Goal: Use online tool/utility: Utilize a website feature to perform a specific function

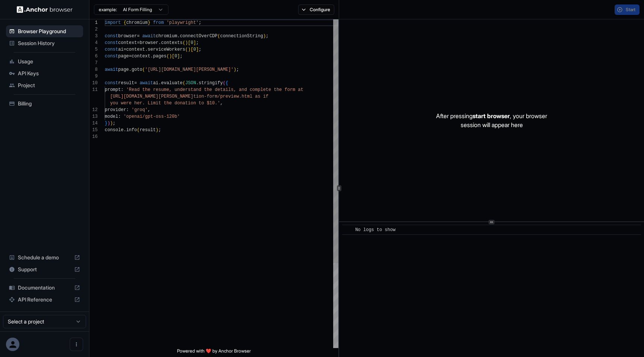
scroll to position [67, 0]
click at [533, 46] on div "After pressing start browser , your browser session will appear here" at bounding box center [491, 120] width 305 height 202
click at [315, 59] on div "import { chromium } from 'playwright' ; const browser = await chromium . connec…" at bounding box center [222, 240] width 234 height 443
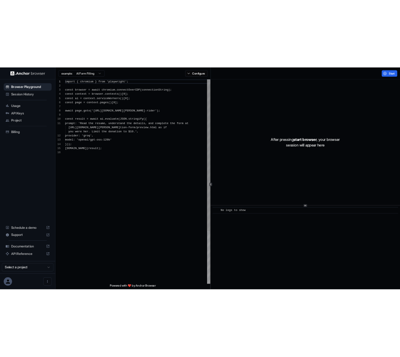
scroll to position [67, 0]
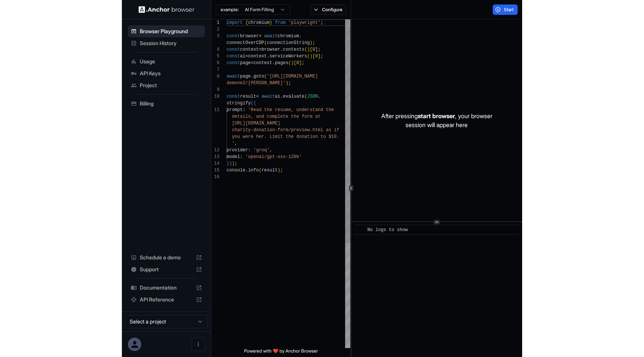
scroll to position [54, 0]
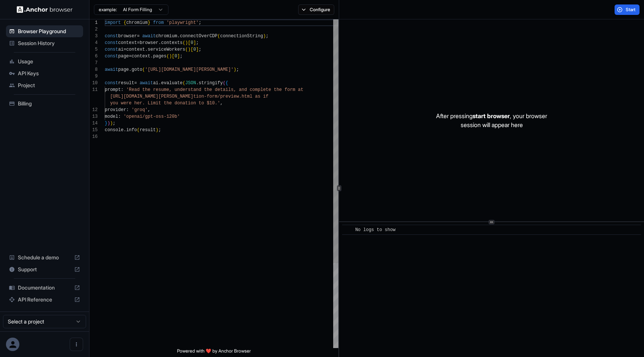
scroll to position [67, 0]
click at [48, 47] on div "Session History" at bounding box center [44, 43] width 77 height 12
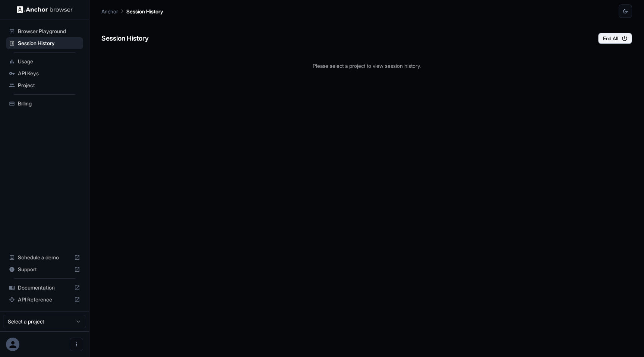
click at [28, 29] on span "Browser Playground" at bounding box center [49, 31] width 62 height 7
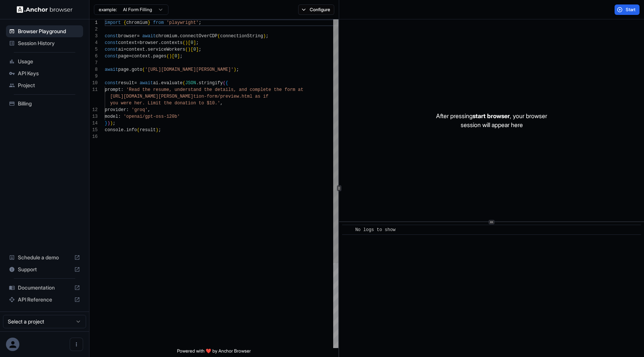
scroll to position [60, 0]
click at [279, 82] on div "import { chromium } from 'playwright' ; const browser = await chromium . connec…" at bounding box center [222, 240] width 234 height 443
click at [634, 12] on button "Start" at bounding box center [627, 9] width 25 height 10
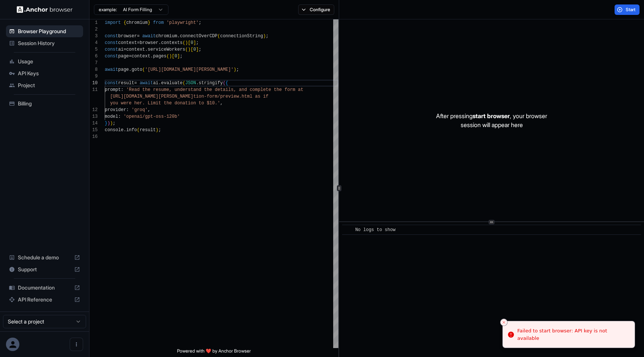
click at [44, 46] on span "Session History" at bounding box center [49, 43] width 62 height 7
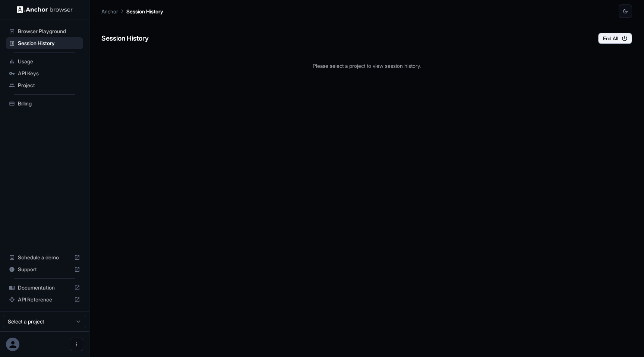
click at [313, 178] on div "Session History End All Please select a project to view session history." at bounding box center [366, 187] width 531 height 339
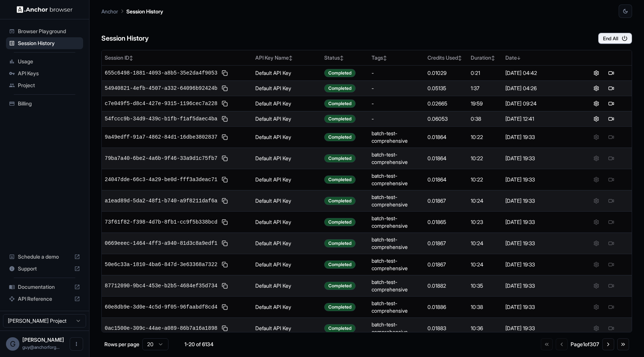
click at [61, 34] on span "Browser Playground" at bounding box center [49, 31] width 62 height 7
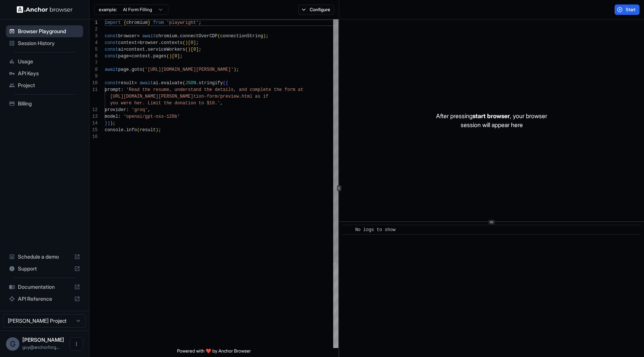
scroll to position [67, 0]
click at [460, 136] on div "After pressing start browser , your browser session will appear here" at bounding box center [491, 120] width 305 height 202
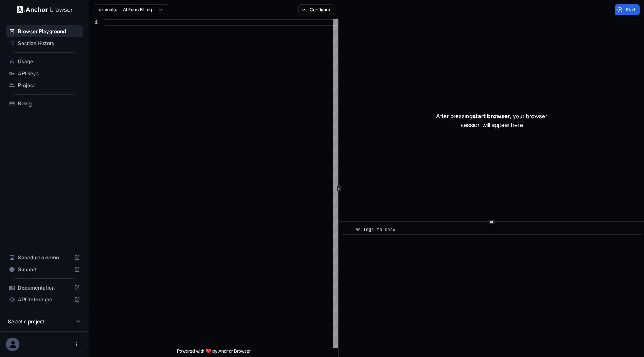
scroll to position [67, 0]
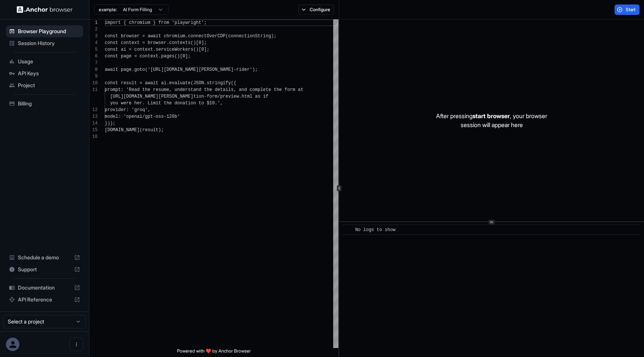
scroll to position [67, 0]
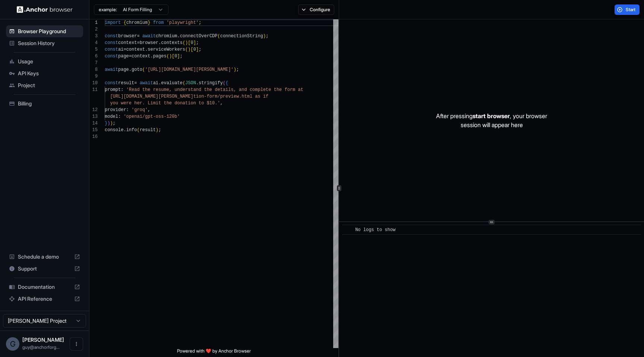
click at [58, 40] on span "Session History" at bounding box center [49, 43] width 62 height 7
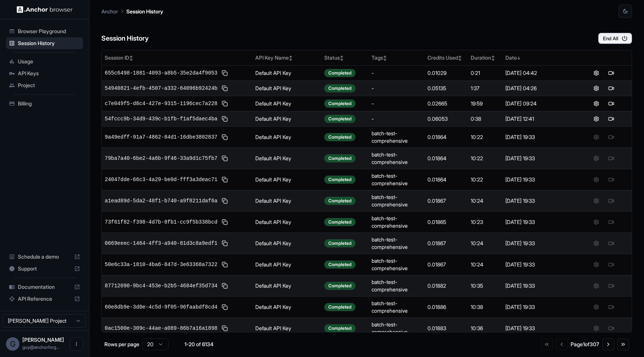
click at [325, 31] on div "Session History End All" at bounding box center [366, 31] width 531 height 26
click at [47, 32] on span "Browser Playground" at bounding box center [49, 31] width 62 height 7
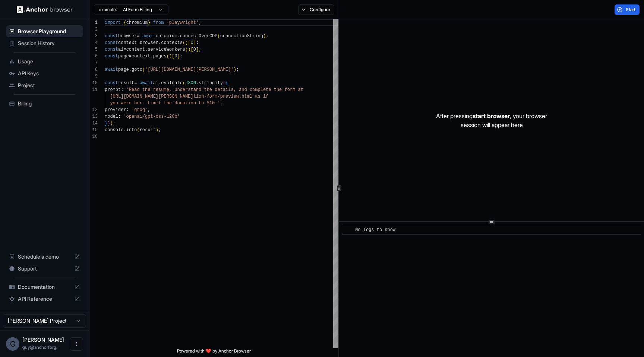
scroll to position [67, 0]
click at [628, 11] on span "Start" at bounding box center [631, 10] width 10 height 6
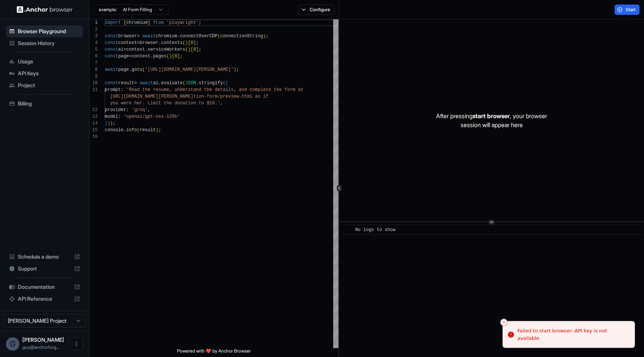
click at [562, 220] on div "After pressing start browser , your browser session will appear here" at bounding box center [491, 120] width 305 height 202
click at [614, 82] on div "After pressing start browser , your browser session will appear here" at bounding box center [491, 120] width 305 height 202
click at [631, 6] on button "Start" at bounding box center [627, 9] width 25 height 10
click at [546, 253] on div "​ No logs to show" at bounding box center [491, 289] width 305 height 135
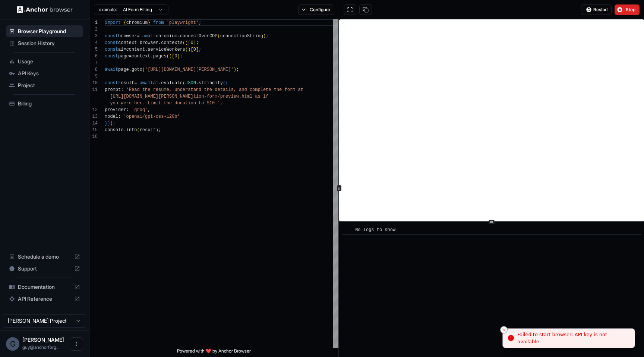
click at [502, 328] on icon "Close toast" at bounding box center [504, 330] width 4 height 4
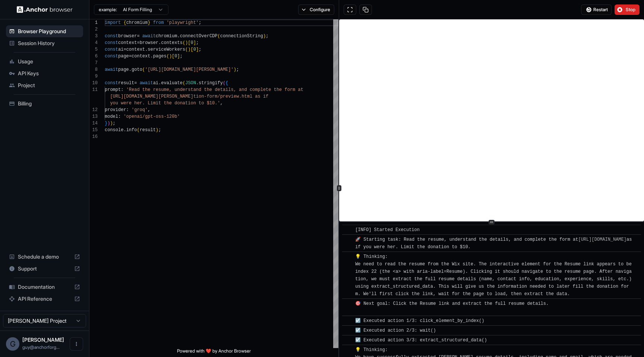
scroll to position [1009, 0]
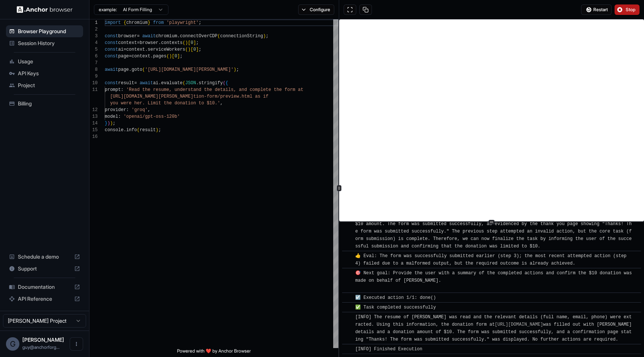
click at [624, 10] on button "Stop" at bounding box center [627, 9] width 25 height 10
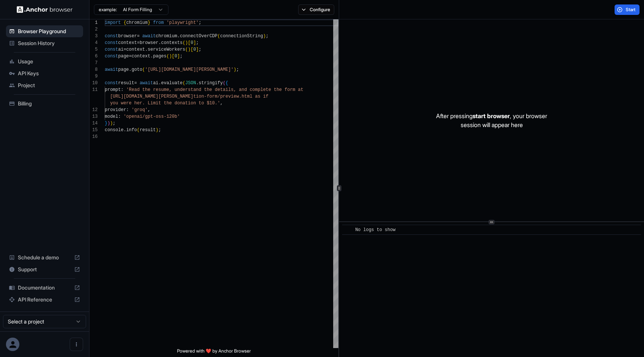
scroll to position [67, 0]
type textarea "**********"
click at [203, 111] on div "import { chromium } from 'playwright' ; const browser = await chromium . connec…" at bounding box center [222, 240] width 234 height 443
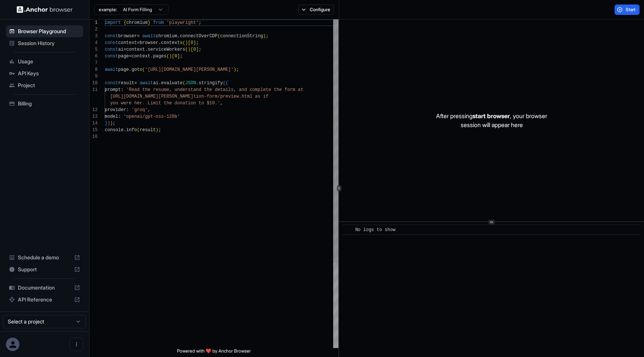
scroll to position [67, 0]
type textarea "**********"
click at [267, 157] on div "import { chromium } from 'playwright' ; const browser = await chromium . connec…" at bounding box center [222, 240] width 234 height 443
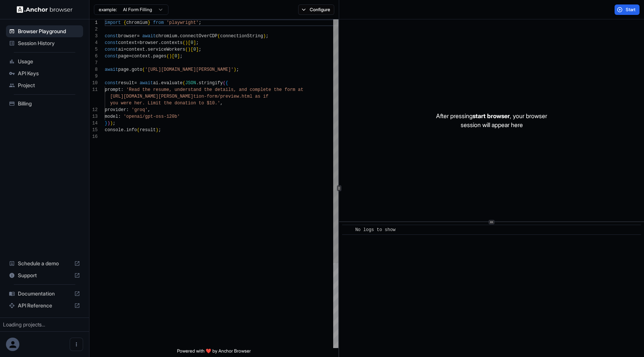
scroll to position [67, 0]
click at [367, 137] on div "After pressing start browser , your browser session will appear here" at bounding box center [491, 120] width 305 height 202
type textarea "**********"
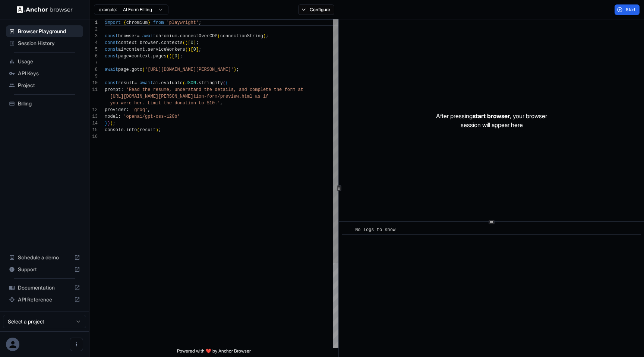
scroll to position [47, 0]
click at [275, 179] on div "import { chromium } from 'playwright' ; const browser = await chromium . connec…" at bounding box center [222, 240] width 234 height 443
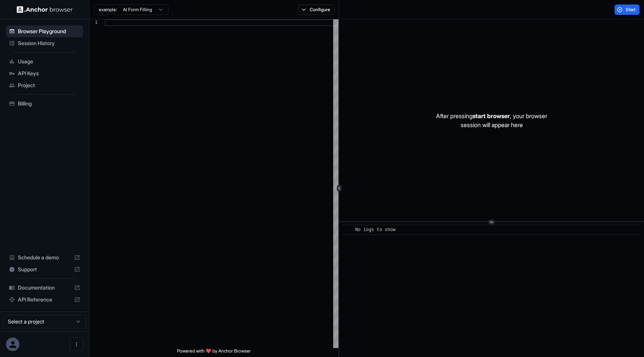
scroll to position [67, 0]
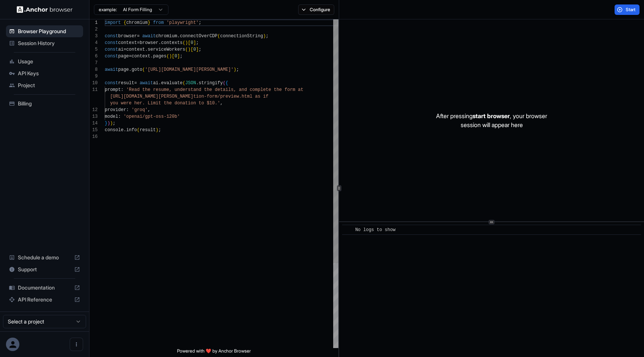
scroll to position [67, 0]
click at [411, 72] on div "After pressing start browser , your browser session will appear here" at bounding box center [491, 120] width 305 height 202
click at [630, 14] on button "Start" at bounding box center [627, 9] width 25 height 10
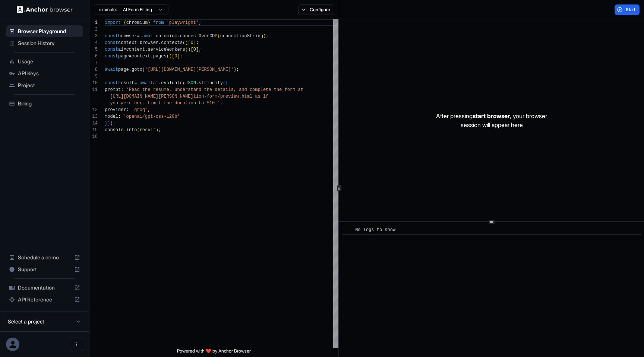
click at [544, 52] on div "After pressing start browser , your browser session will appear here" at bounding box center [491, 120] width 305 height 202
click at [412, 108] on div "After pressing start browser , your browser session will appear here" at bounding box center [491, 120] width 305 height 202
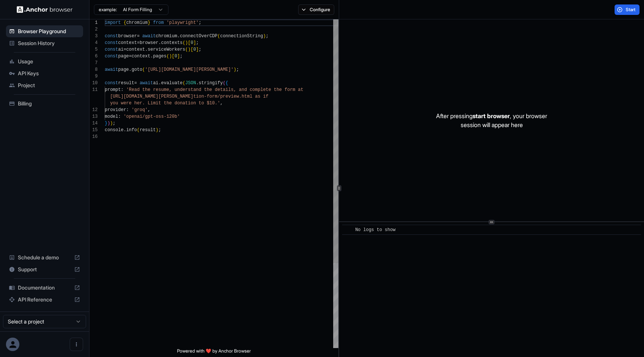
scroll to position [67, 0]
click at [451, 210] on div "After pressing start browser , your browser session will appear here" at bounding box center [491, 120] width 305 height 202
type textarea "**********"
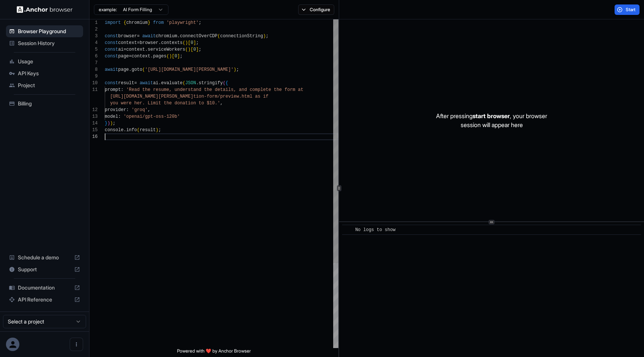
scroll to position [47, 0]
click at [231, 217] on div "import { chromium } from 'playwright' ; const browser = await chromium . connec…" at bounding box center [222, 240] width 234 height 443
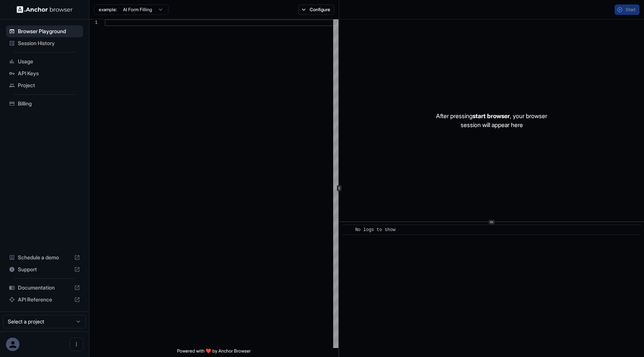
scroll to position [67, 0]
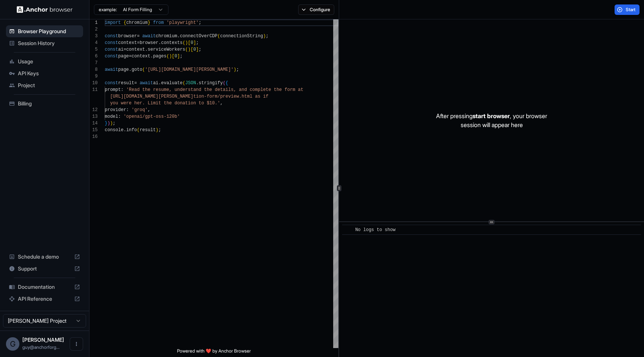
click at [441, 188] on div "After pressing start browser , your browser session will appear here" at bounding box center [491, 120] width 305 height 202
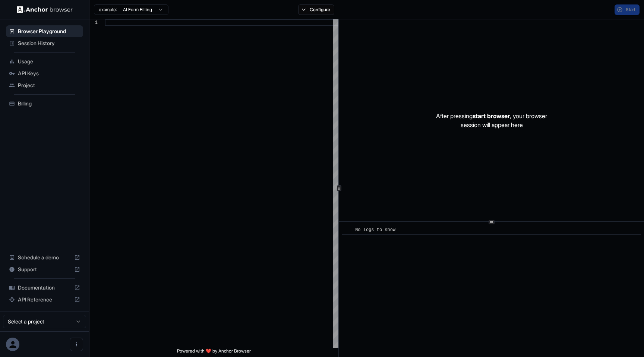
scroll to position [67, 0]
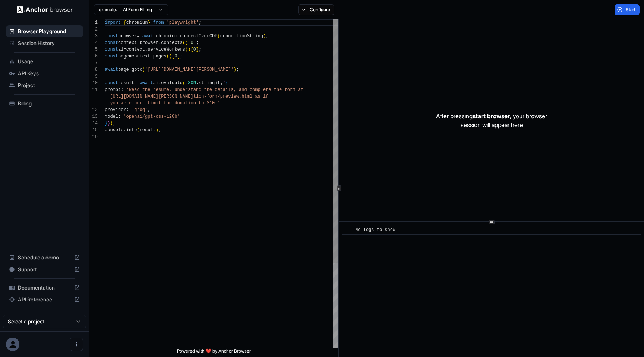
scroll to position [67, 0]
click at [372, 175] on div "After pressing start browser , your browser session will appear here" at bounding box center [491, 120] width 305 height 202
